Goal: Book appointment/travel/reservation

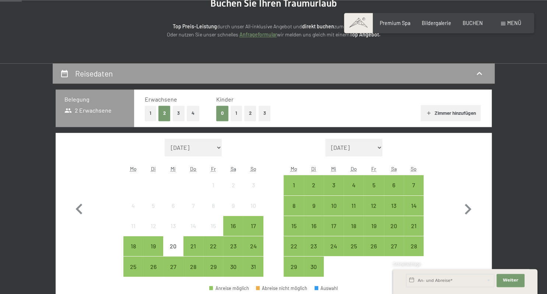
scroll to position [97, 0]
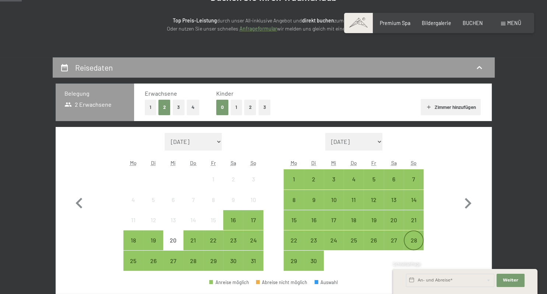
click at [414, 237] on div "28" at bounding box center [413, 246] width 18 height 18
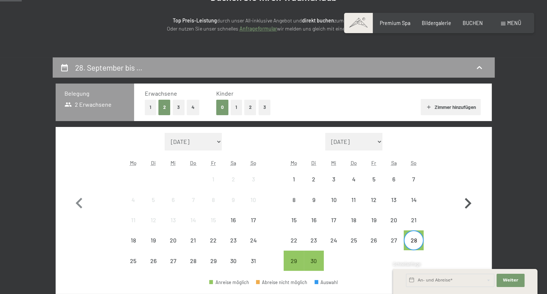
click at [469, 203] on icon "button" at bounding box center [467, 203] width 7 height 11
select select "[DATE]"
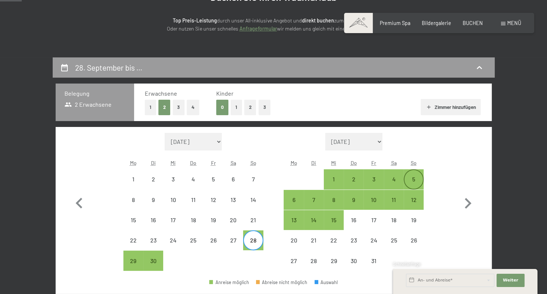
select select "[DATE]"
click at [416, 181] on div "5" at bounding box center [413, 185] width 18 height 18
select select "[DATE]"
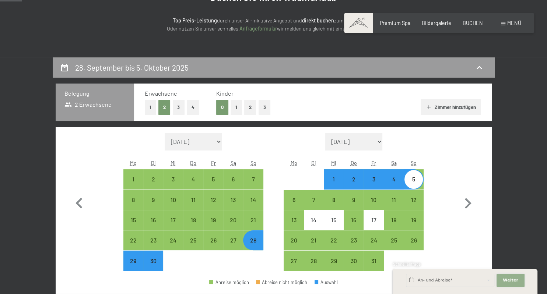
click at [512, 280] on span "Weiter" at bounding box center [509, 281] width 15 height 6
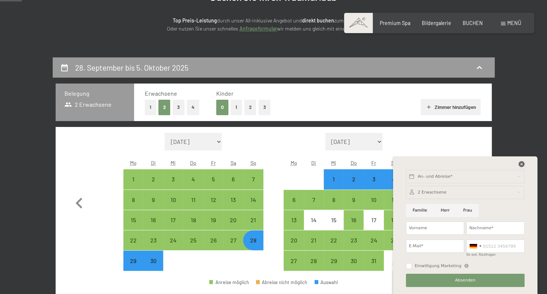
click at [520, 163] on icon at bounding box center [521, 164] width 6 height 6
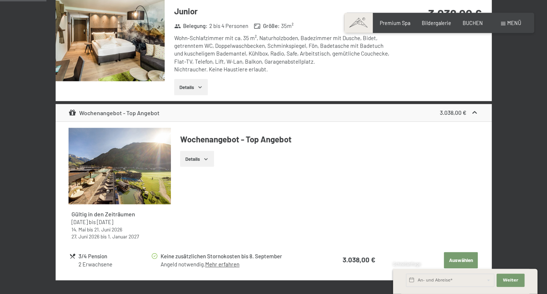
scroll to position [532, 0]
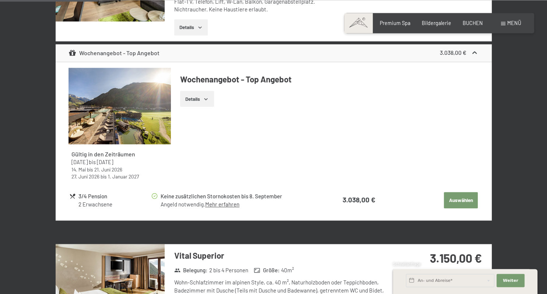
click at [191, 31] on button "Details" at bounding box center [190, 27] width 33 height 16
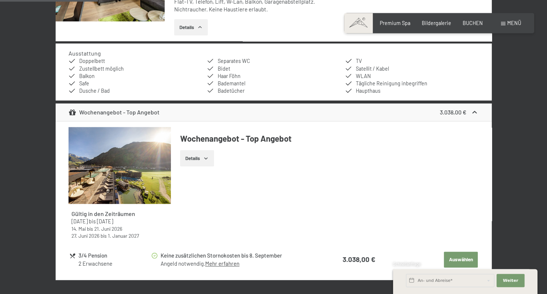
scroll to position [532, 0]
click at [192, 159] on button "Details" at bounding box center [196, 159] width 33 height 16
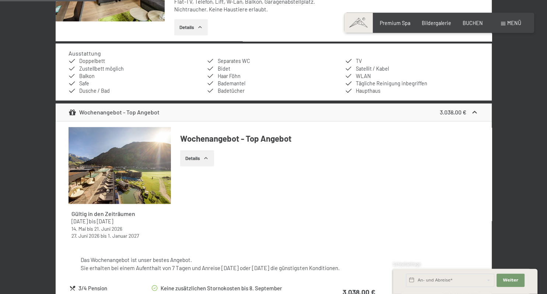
scroll to position [532, 0]
